Goal: Complete application form

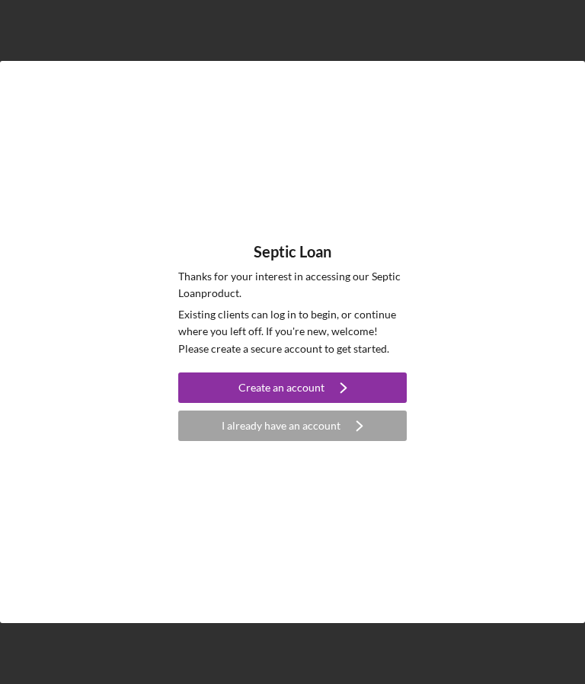
click at [238, 403] on button "Create an account Icon/Navigate" at bounding box center [292, 387] width 228 height 30
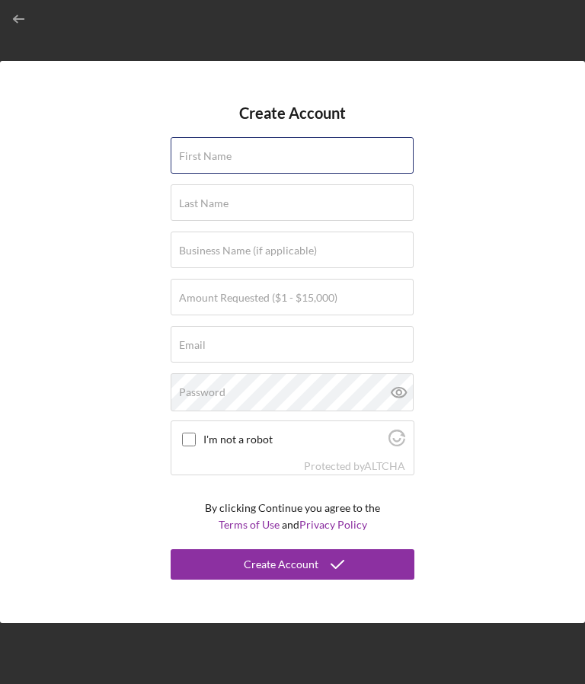
click at [199, 174] on input "First Name" at bounding box center [292, 155] width 243 height 37
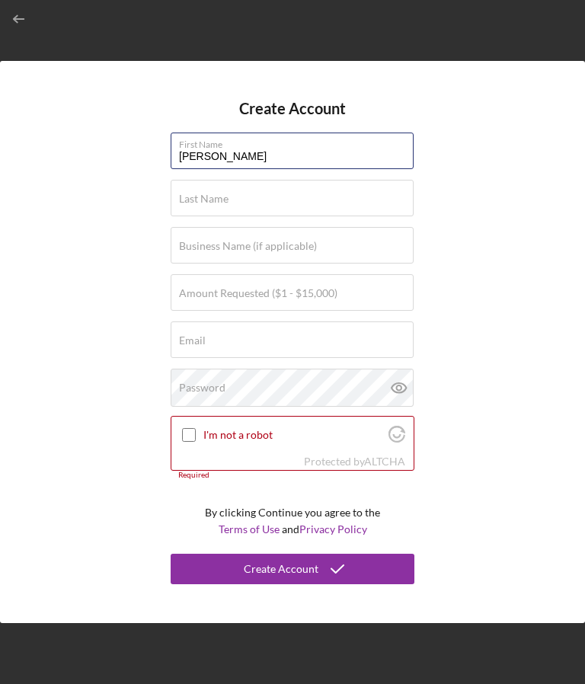
type input "[PERSON_NAME]"
click at [212, 205] on label "Last Name" at bounding box center [203, 199] width 49 height 12
click at [212, 216] on input "Last Name" at bounding box center [292, 198] width 243 height 37
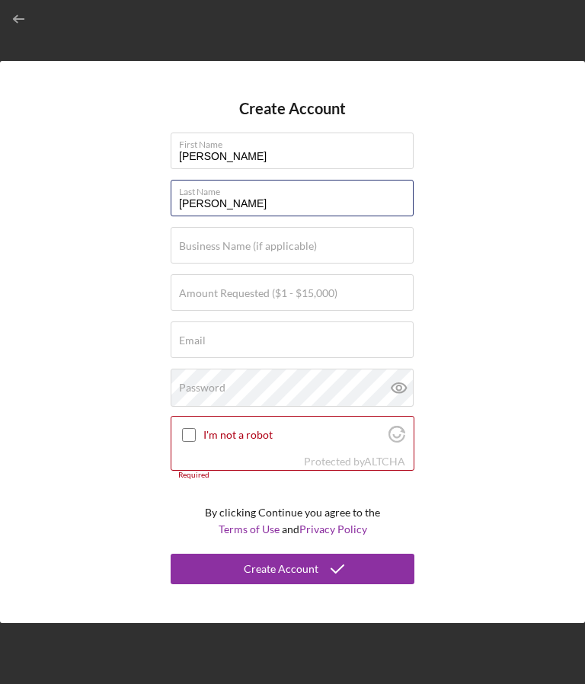
type input "[PERSON_NAME]"
click at [209, 299] on label "Amount Requested ($1 - $15,000)" at bounding box center [258, 293] width 158 height 12
click at [209, 311] on input "Amount Requested ($1 - $15,000)" at bounding box center [292, 292] width 243 height 37
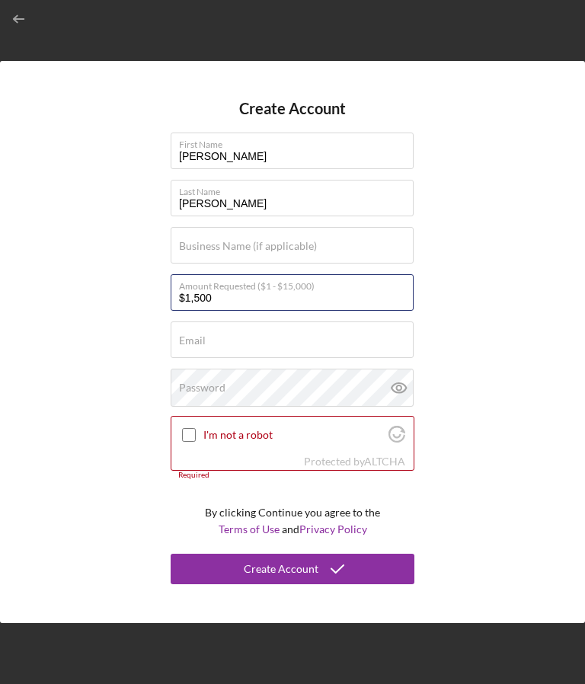
type input "$15,000"
click at [188, 346] on label "Email" at bounding box center [192, 340] width 27 height 12
click at [188, 358] on input "Email" at bounding box center [292, 339] width 243 height 37
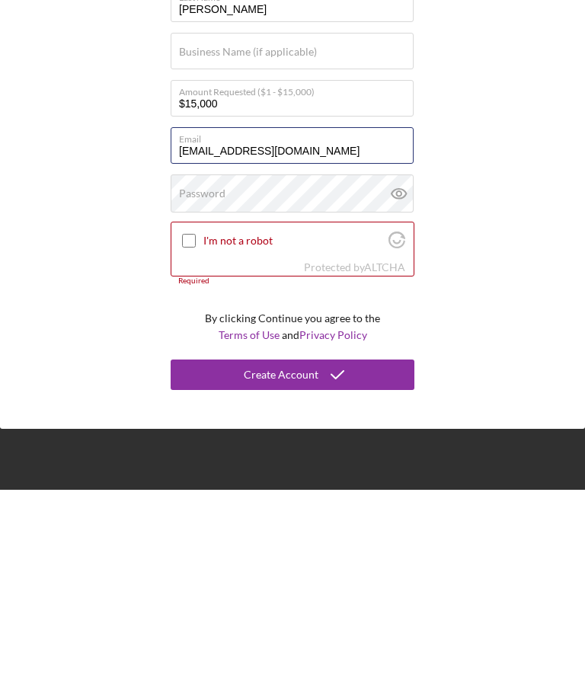
type input "muleteam@yahoo.com"
click at [196, 381] on label "Password" at bounding box center [202, 387] width 46 height 12
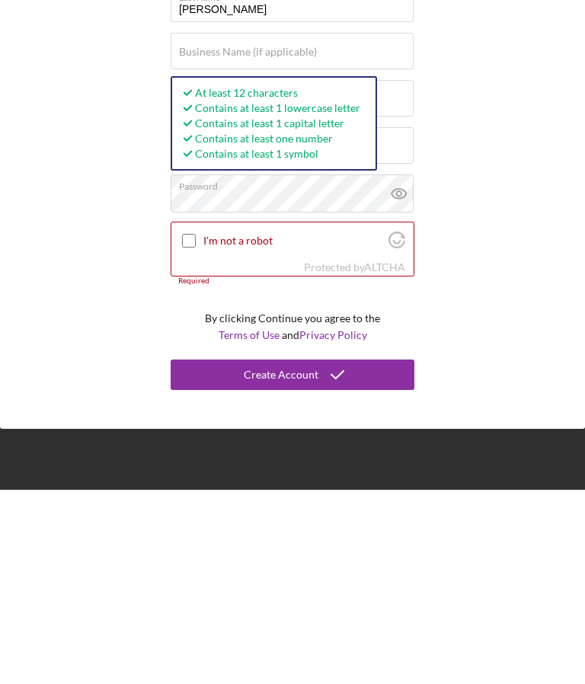
click at [196, 428] on input "I'm not a robot" at bounding box center [189, 435] width 14 height 14
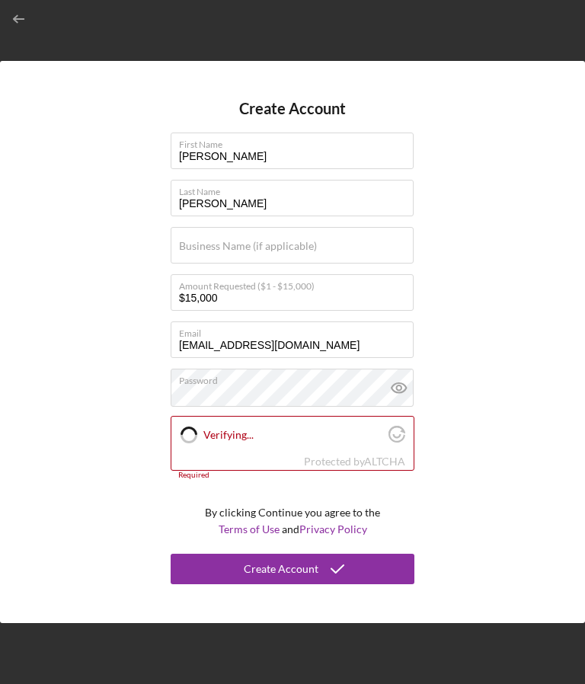
checkbox input "true"
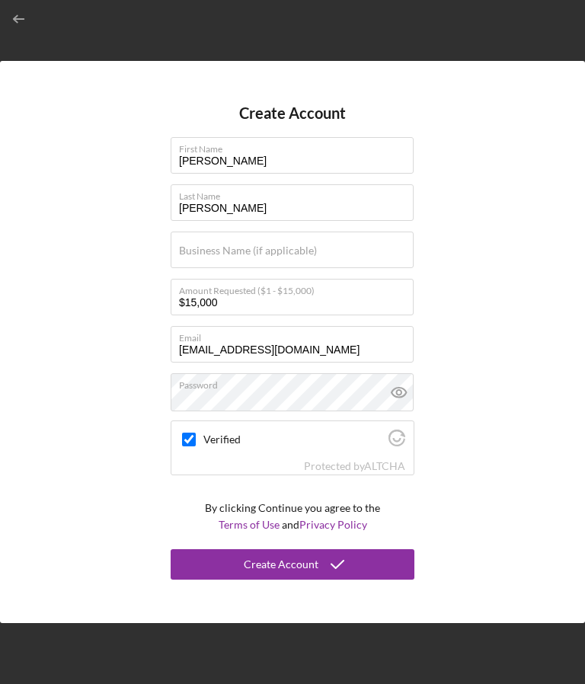
click at [295, 579] on div "Create Account" at bounding box center [281, 564] width 75 height 30
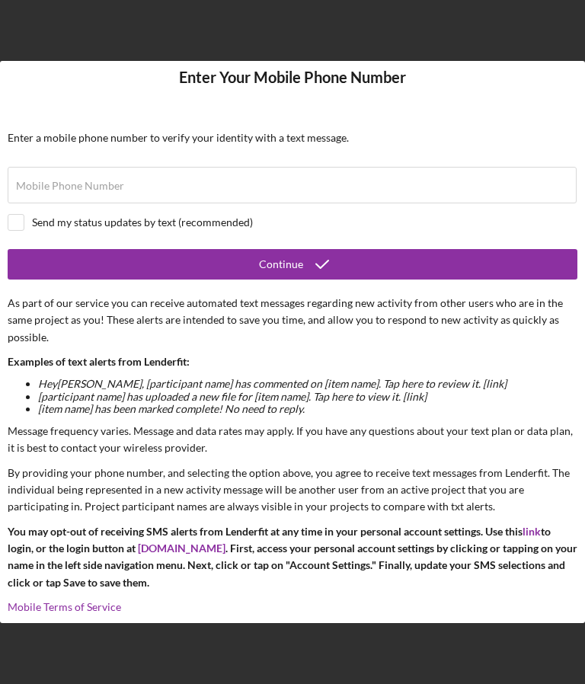
click at [86, 189] on label "Mobile Phone Number" at bounding box center [70, 186] width 108 height 12
click at [86, 189] on input "Mobile Phone Number" at bounding box center [292, 185] width 569 height 37
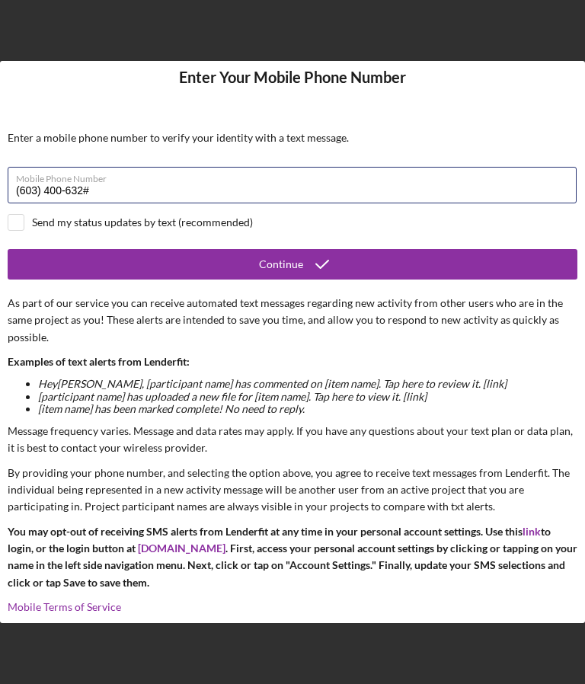
type input "(603) 400-6323"
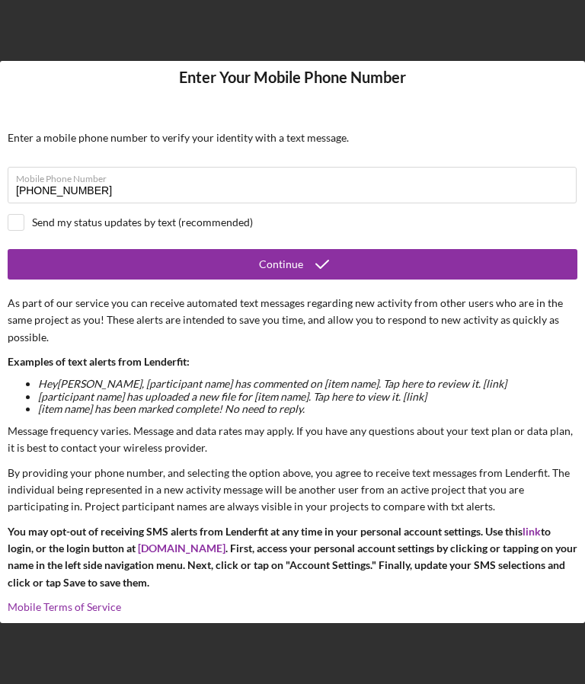
click at [21, 222] on input "checkbox" at bounding box center [15, 222] width 15 height 15
checkbox input "true"
click at [293, 279] on div "Continue" at bounding box center [281, 264] width 44 height 30
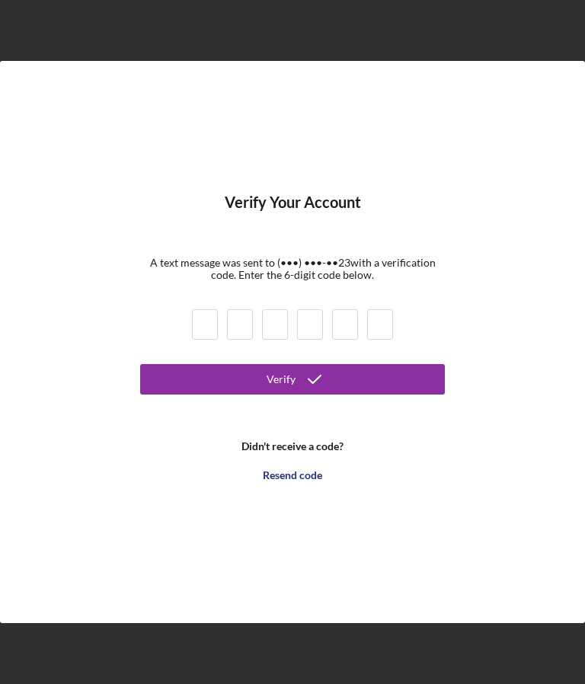
click at [212, 340] on input at bounding box center [205, 324] width 26 height 30
type input "2"
type input "4"
type input "2"
type input "8"
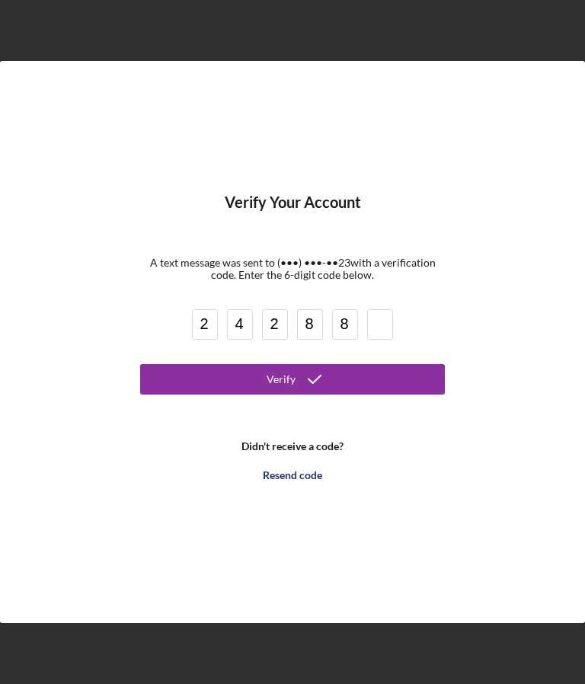
type input "8"
type input "2"
click at [304, 398] on icon "submit" at bounding box center [314, 379] width 38 height 38
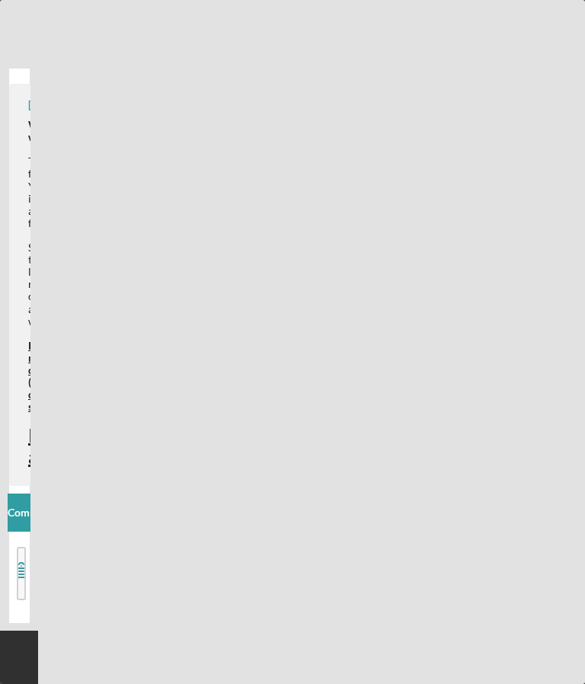
scroll to position [66, 0]
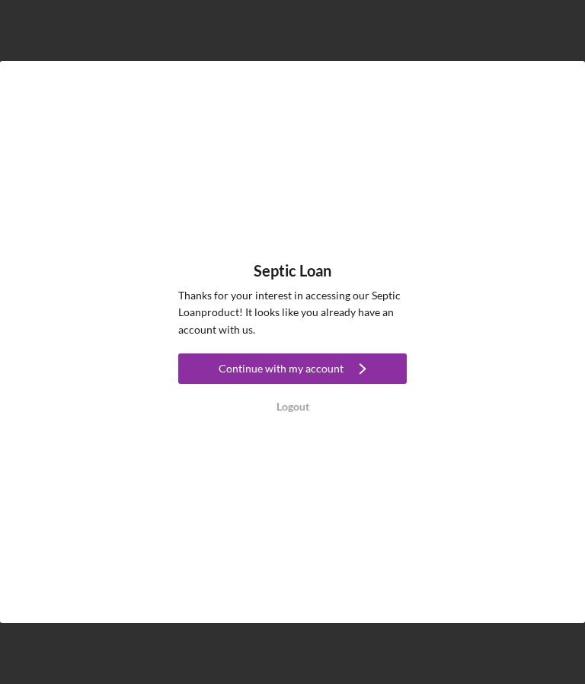
click at [327, 384] on div "Continue with my account" at bounding box center [281, 368] width 125 height 30
click at [354, 388] on icon "Icon/Navigate" at bounding box center [362, 368] width 38 height 38
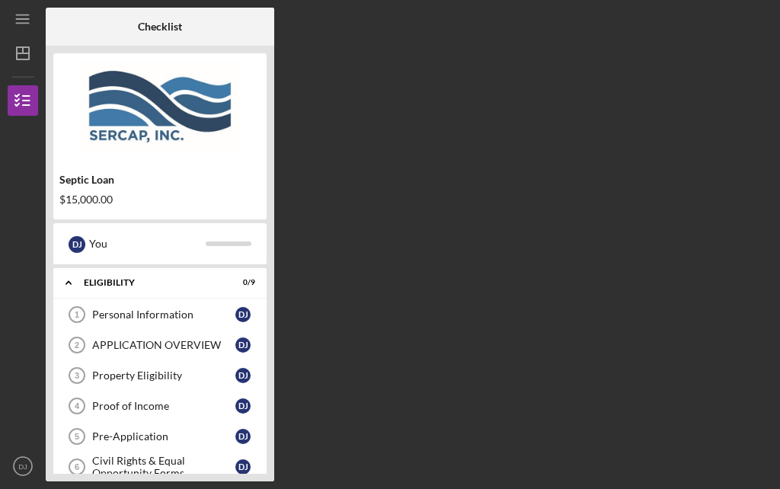
click at [158, 324] on link "Personal Information 1 Personal Information D J" at bounding box center [160, 314] width 198 height 30
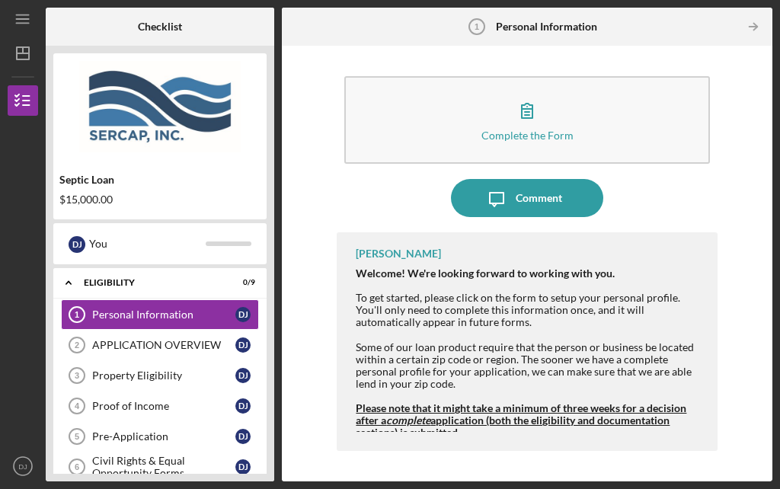
scroll to position [53, 0]
click at [534, 129] on div "Complete the Form" at bounding box center [527, 134] width 92 height 11
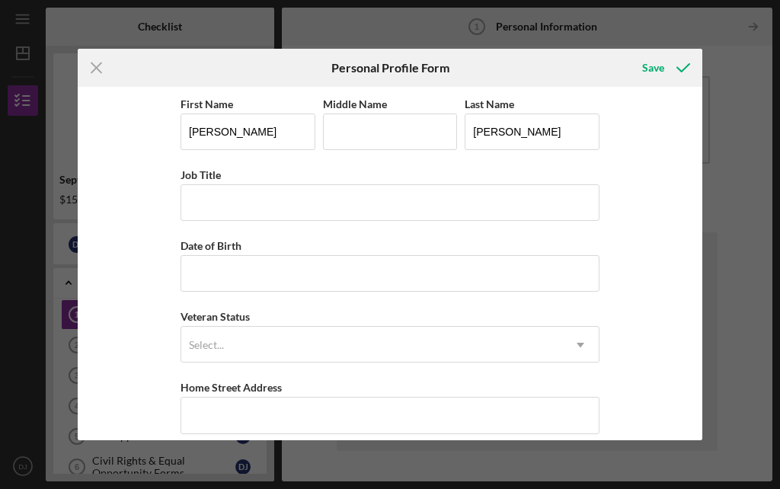
click at [97, 69] on line at bounding box center [97, 68] width 10 height 10
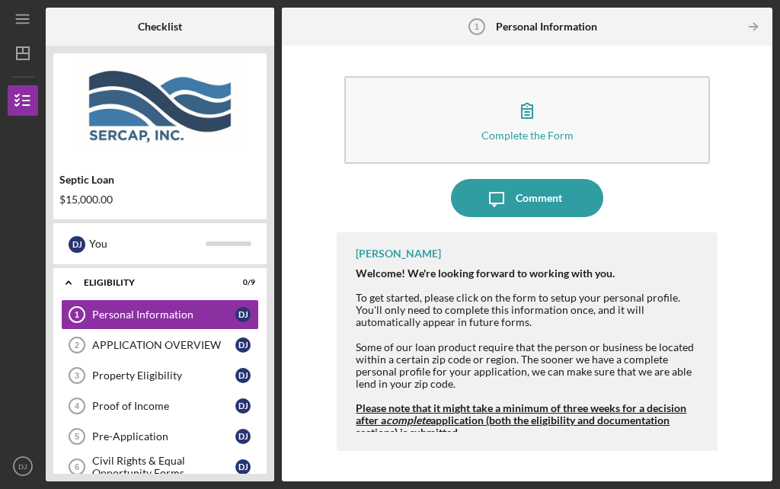
click at [165, 330] on link "APPLICATION OVERVIEW 2 APPLICATION OVERVIEW D J" at bounding box center [160, 345] width 198 height 30
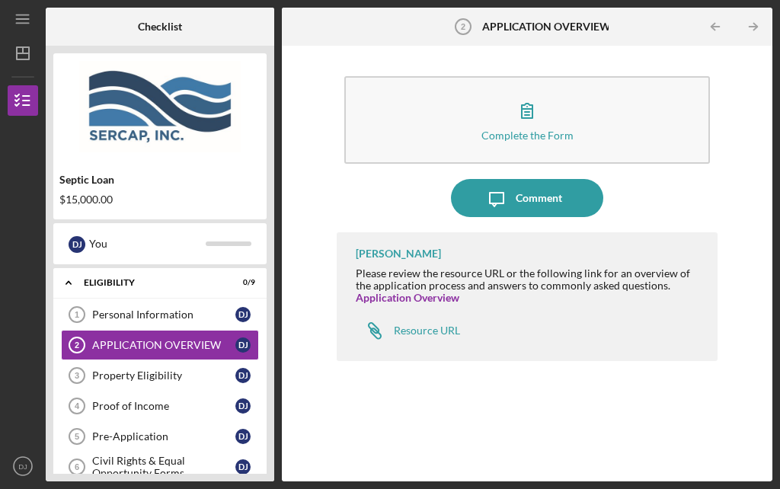
click at [429, 291] on link "Application Overview" at bounding box center [408, 297] width 104 height 13
